Goal: Task Accomplishment & Management: Use online tool/utility

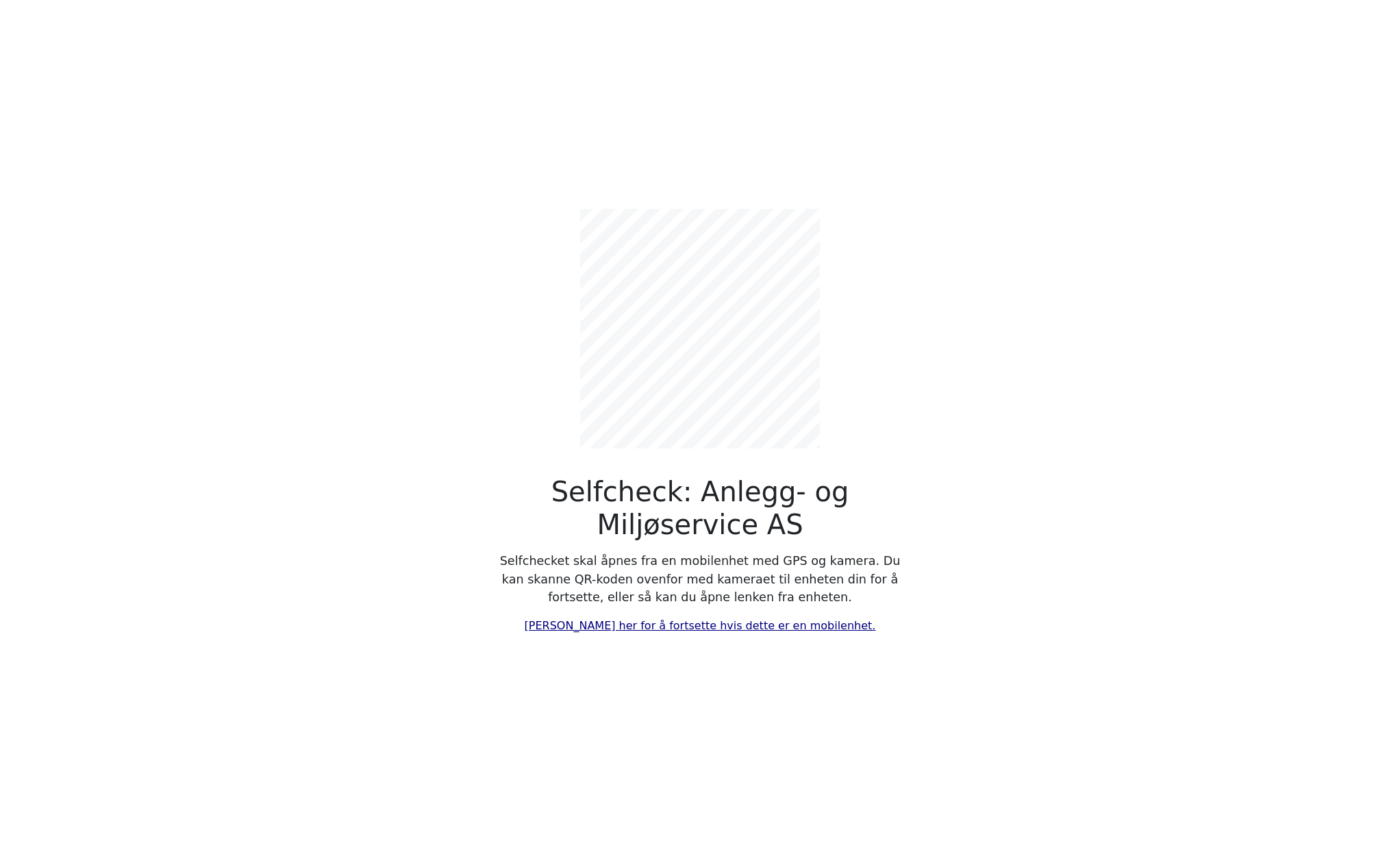
click at [724, 626] on link "[PERSON_NAME] her for å fortsette hvis dette er en mobilenhet." at bounding box center [700, 626] width 352 height 13
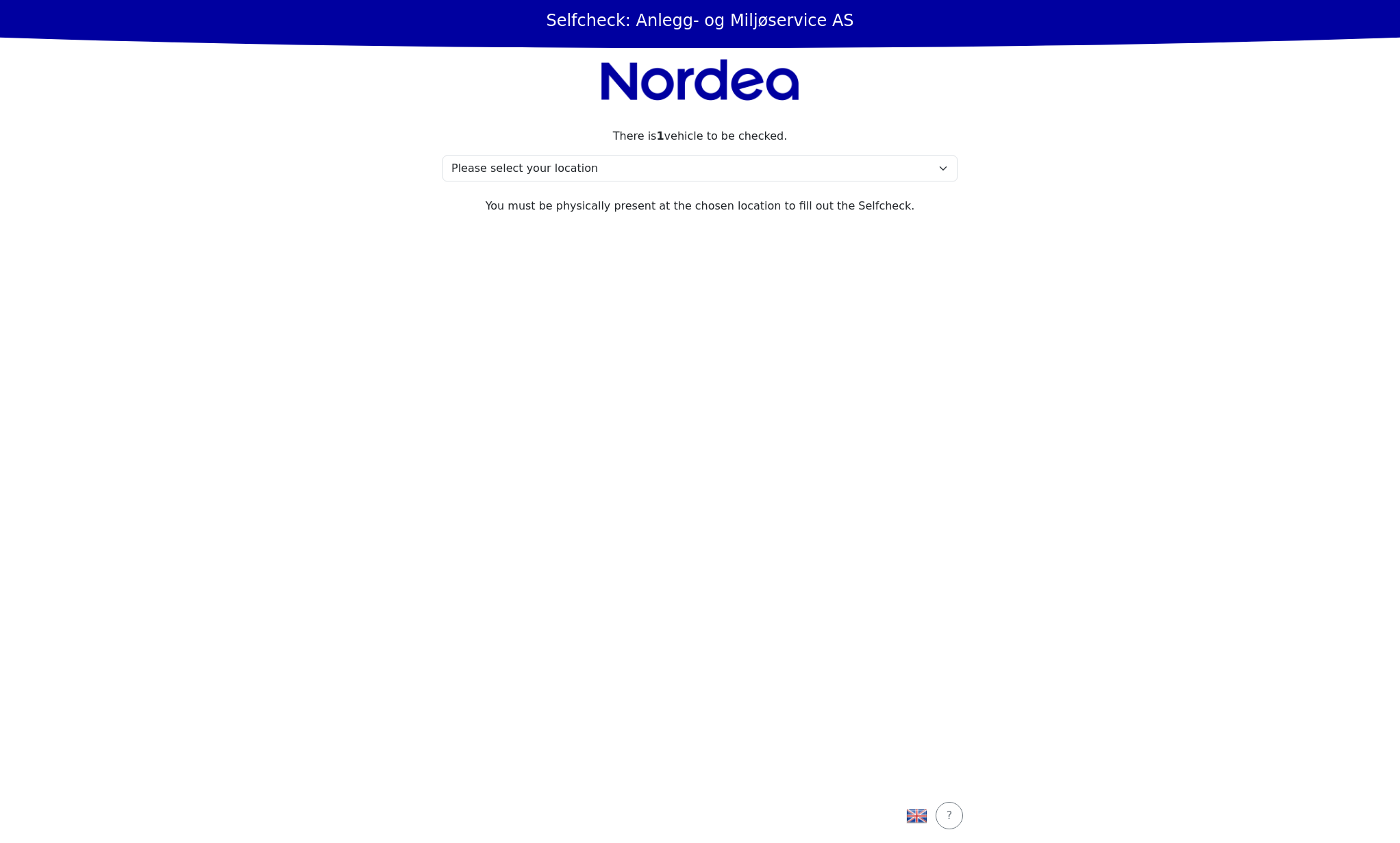
click at [644, 395] on section "There is 1 vehicle to be checked. Please select your location [STREET_ADDRESS] …" at bounding box center [700, 449] width 548 height 677
click at [1309, 220] on main "Selfcheck: Anlegg- og Miljøservice AS There is 1 vehicle to be checked. Please …" at bounding box center [700, 421] width 1400 height 843
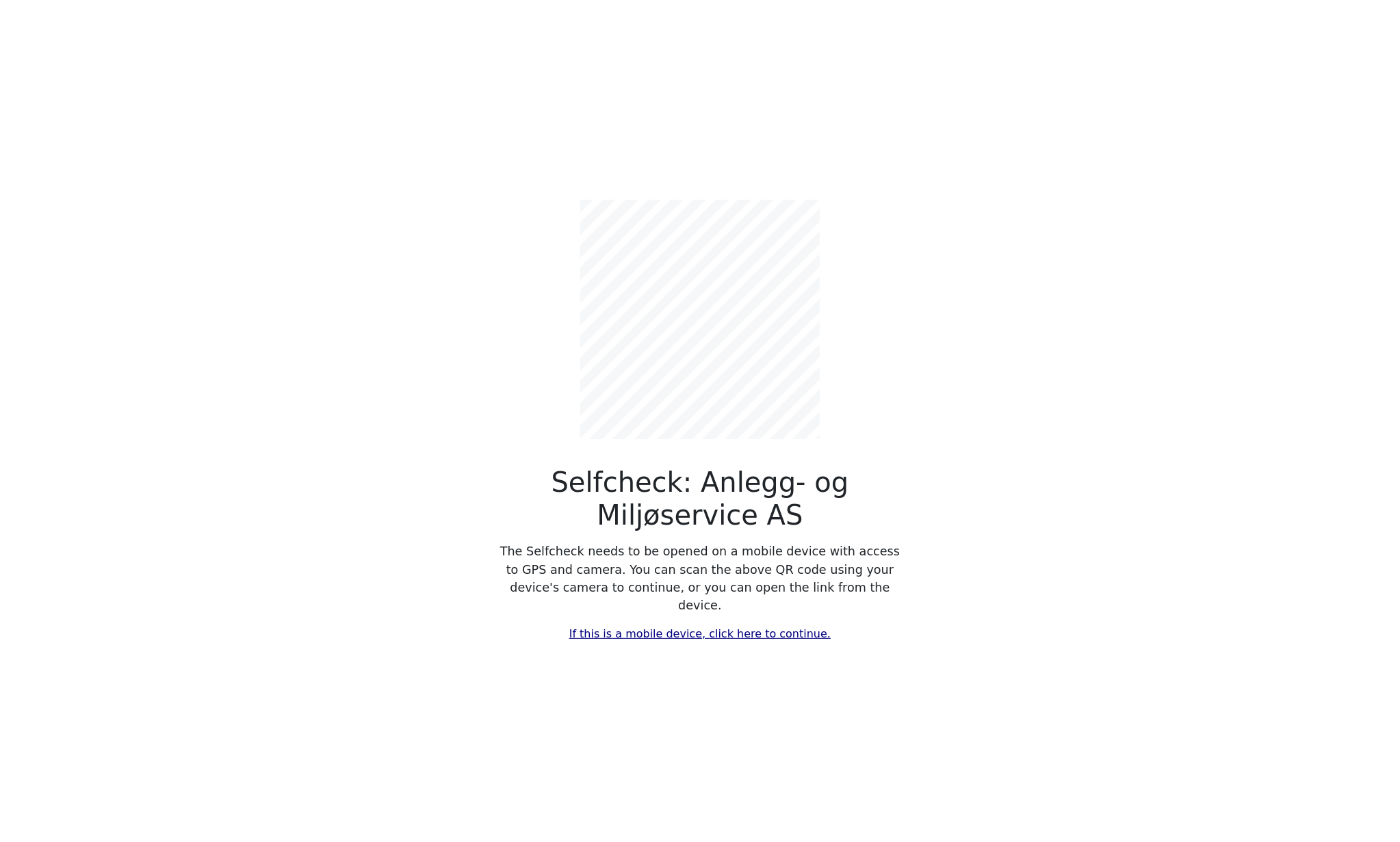
click at [674, 627] on link "If this is a mobile device, click here to continue." at bounding box center [700, 633] width 261 height 13
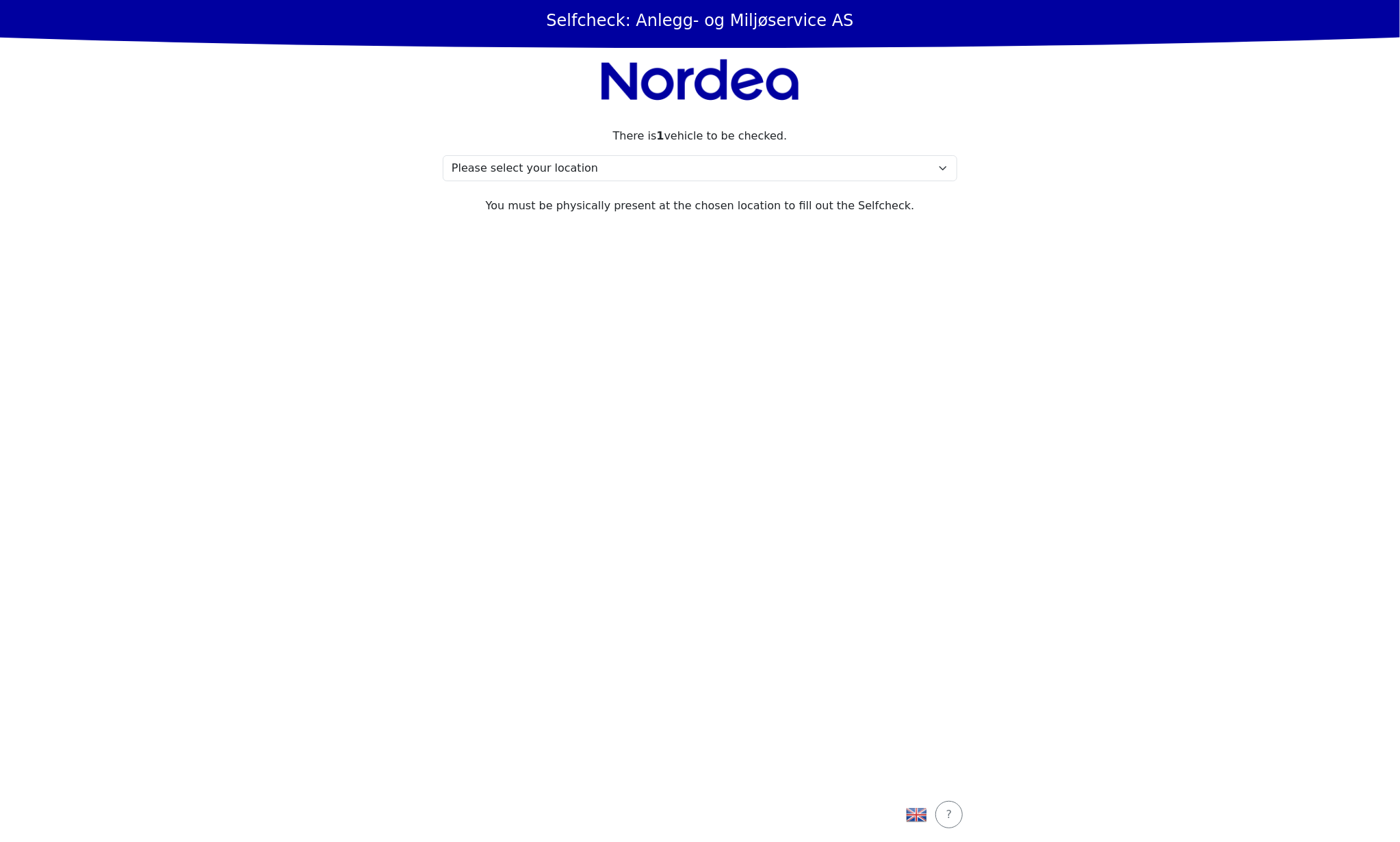
click at [726, 442] on section "There is 1 vehicle to be checked. Please select your location [STREET_ADDRESS] …" at bounding box center [700, 449] width 548 height 676
